Goal: Task Accomplishment & Management: Use online tool/utility

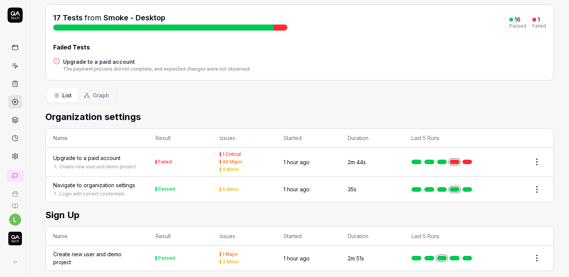
scroll to position [87, 0]
click at [99, 155] on div "Upgrade to a paid account" at bounding box center [86, 158] width 67 height 8
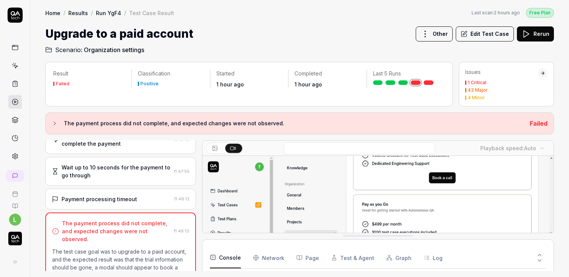
click at [127, 195] on div "Payment processing timeout" at bounding box center [100, 199] width 76 height 8
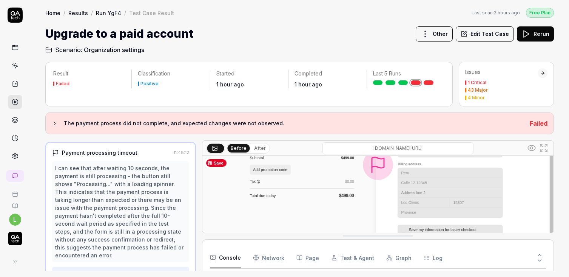
scroll to position [142, 0]
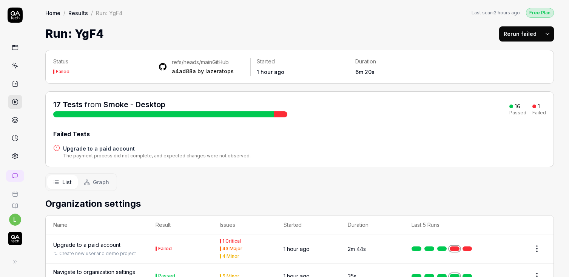
click at [104, 241] on div "Upgrade to a paid account" at bounding box center [86, 245] width 67 height 8
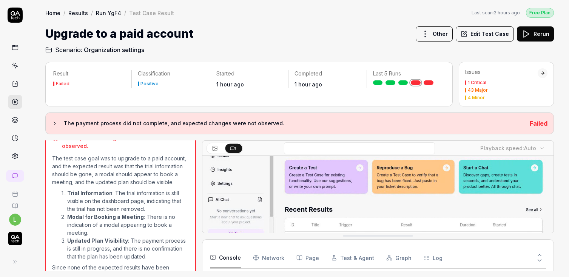
scroll to position [111, 0]
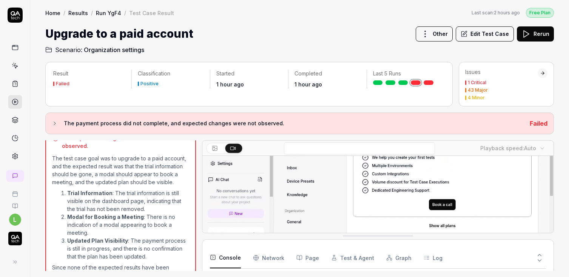
click at [267, 262] on Requests "Network" at bounding box center [268, 257] width 31 height 21
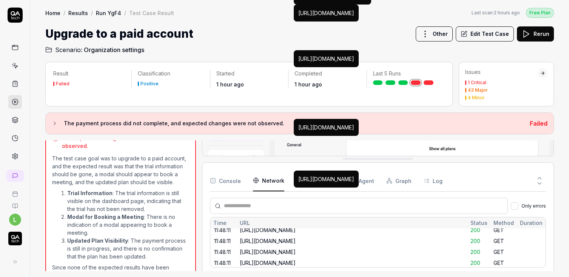
scroll to position [1680, 0]
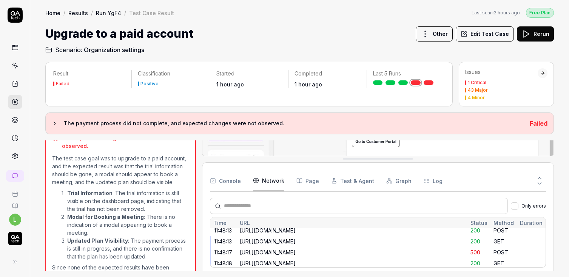
click at [225, 182] on button "Console" at bounding box center [225, 180] width 31 height 21
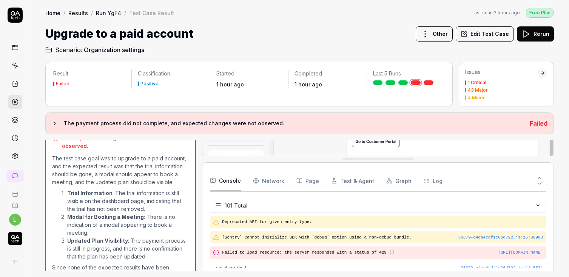
scroll to position [1771, 0]
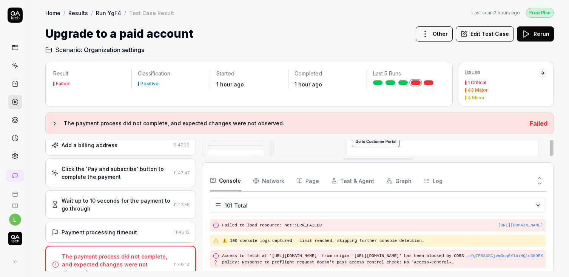
click at [121, 229] on div "Payment processing timeout" at bounding box center [100, 233] width 76 height 8
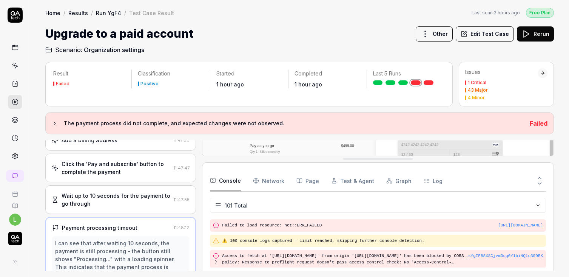
click at [115, 200] on div "Wait up to 10 seconds for the payment to go through 11:47:55" at bounding box center [120, 200] width 151 height 29
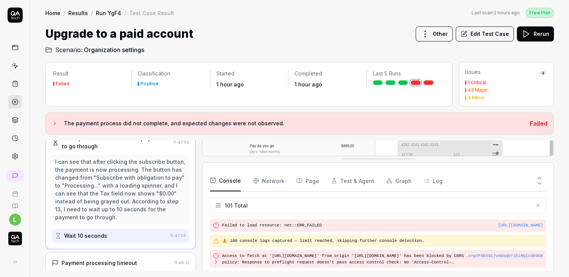
scroll to position [391, 0]
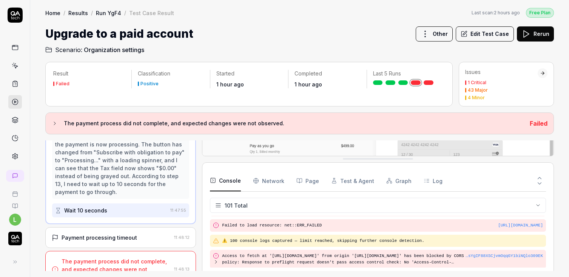
click at [116, 234] on div "Payment processing timeout" at bounding box center [100, 238] width 76 height 8
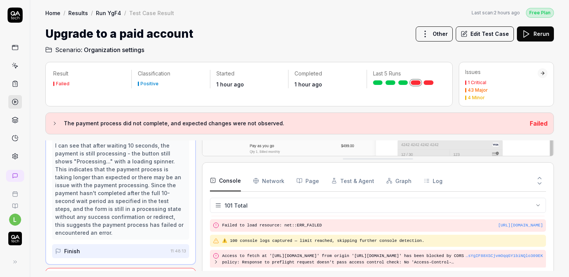
scroll to position [1759, 0]
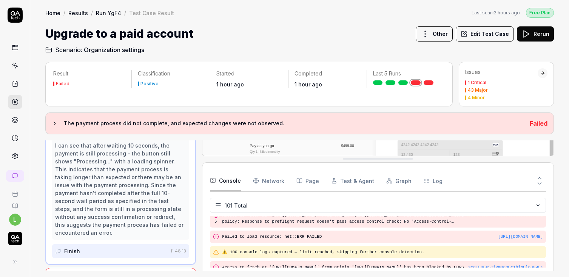
click at [269, 182] on Requests "Network" at bounding box center [268, 180] width 31 height 21
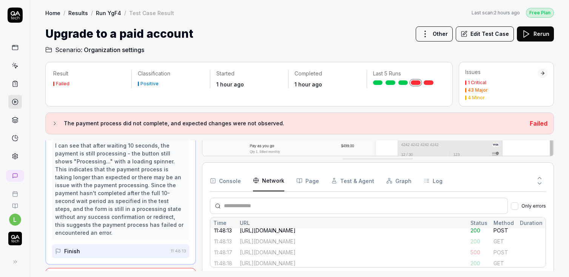
scroll to position [1680, 0]
click at [354, 226] on div "https://app.bugduck.tech/dashboard/9461b82a-bb6c-4f44-ac70-b17b52b48375/setting…" at bounding box center [326, 222] width 56 height 8
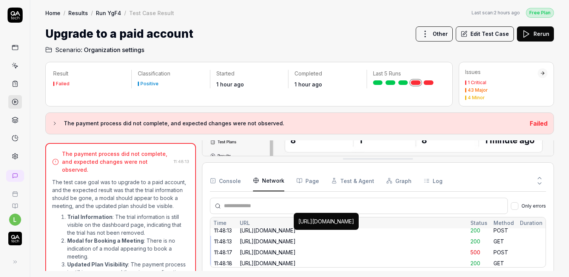
click at [354, 226] on div "https://app.bugduck.tech/dashboard/9461b82a-bb6c-4f44-ac70-b17b52b48375/setting…" at bounding box center [326, 222] width 56 height 8
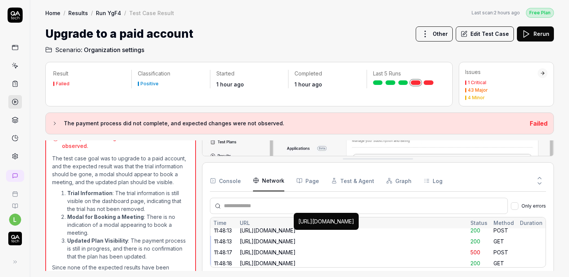
click at [354, 226] on div "https://app.bugduck.tech/dashboard/9461b82a-bb6c-4f44-ac70-b17b52b48375/setting…" at bounding box center [326, 222] width 56 height 8
copy div "https://app.bugduck.tech/dashboard/9461b82a-bb6c-4f44-ac70-b17b52b48375/setting…"
click at [338, 117] on div "The payment process did not complete, and expected changes were not observed. F…" at bounding box center [299, 124] width 509 height 22
click at [325, 249] on div "https://app.bugduck.tech/dashboard/9461b82a-bb6c-4f44-ac70-b17b52b48375/setting…" at bounding box center [352, 253] width 225 height 8
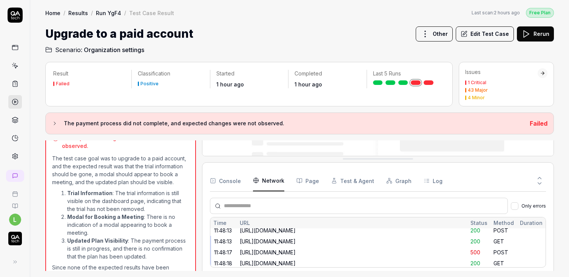
click at [385, 251] on div "https://app.bugduck.tech/dashboard/9461b82a-bb6c-4f44-ac70-b17b52b48375/setting…" at bounding box center [352, 253] width 225 height 8
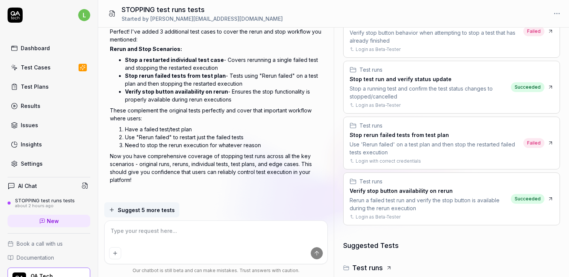
scroll to position [297, 0]
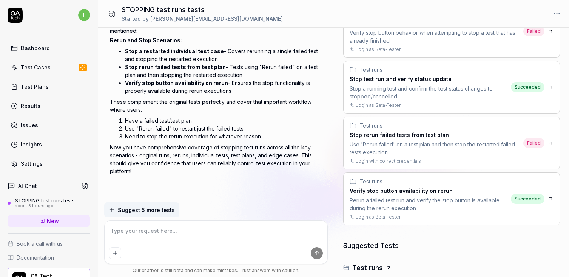
type textarea "*"
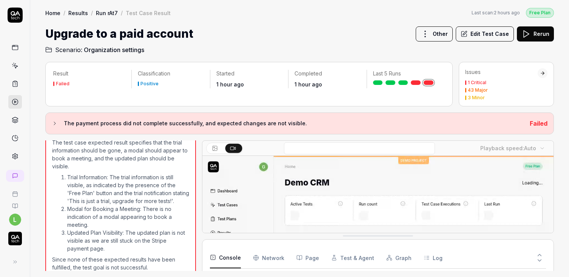
scroll to position [1765, 0]
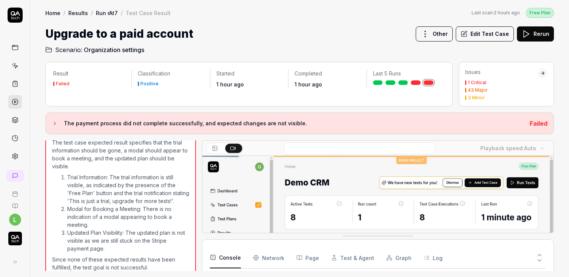
click at [530, 35] on icon at bounding box center [526, 33] width 9 height 9
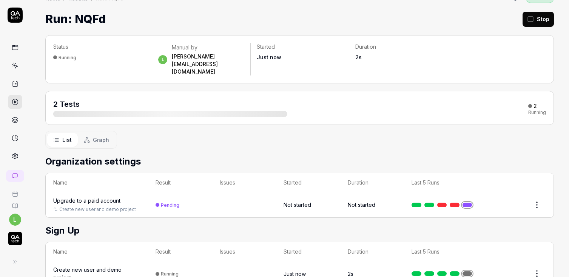
scroll to position [22, 0]
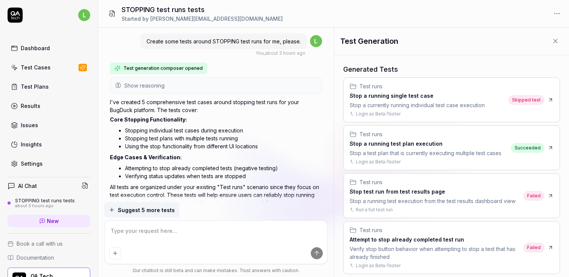
scroll to position [217, 0]
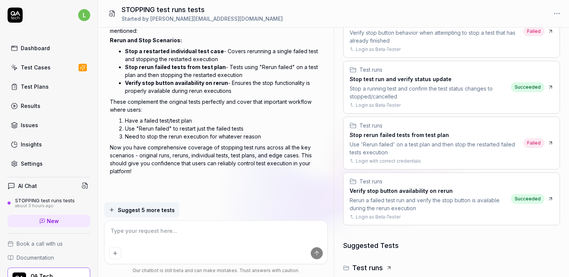
type textarea "*"
